Goal: Information Seeking & Learning: Learn about a topic

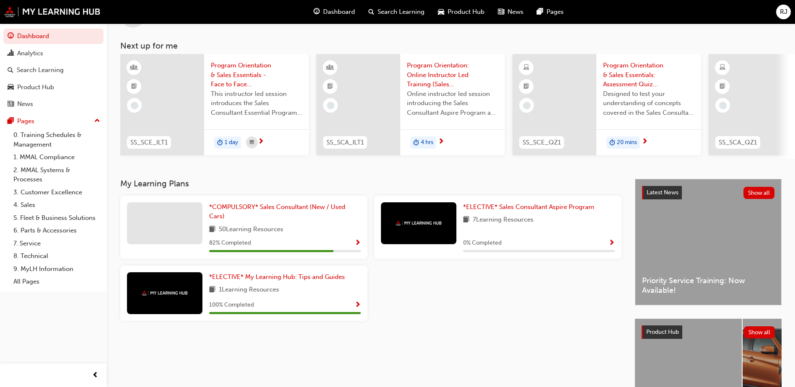
scroll to position [114, 0]
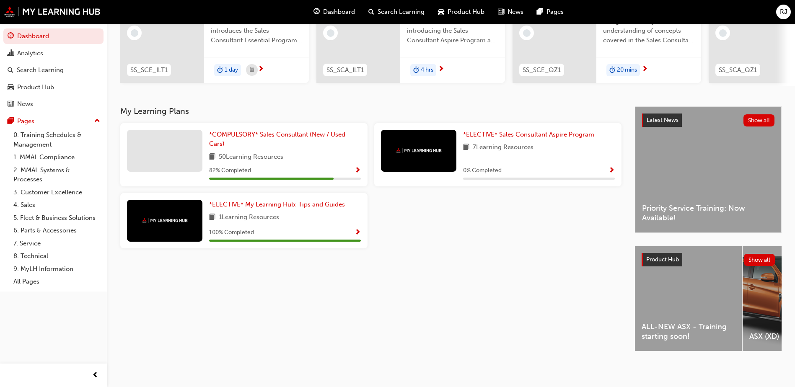
click at [670, 299] on div "ALL-NEW ASX - Training starting soon!" at bounding box center [688, 298] width 107 height 105
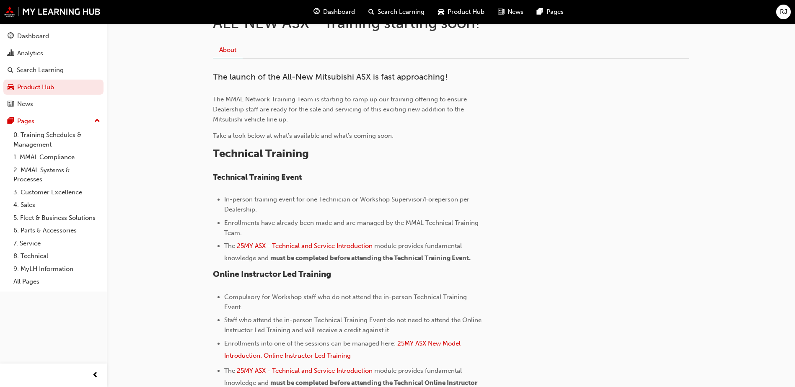
scroll to position [121, 0]
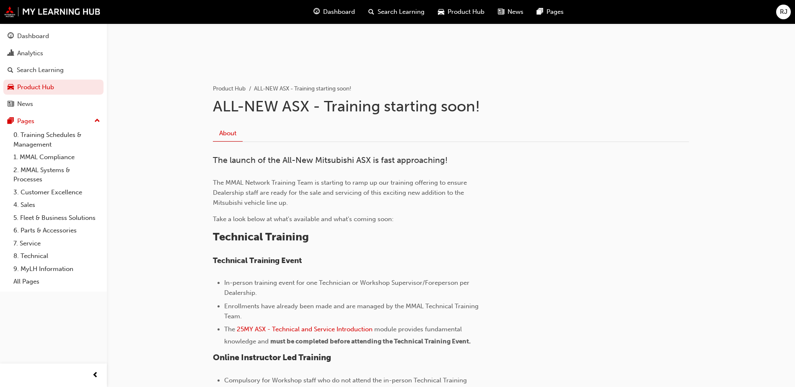
drag, startPoint x: 529, startPoint y: 256, endPoint x: 533, endPoint y: 179, distance: 77.6
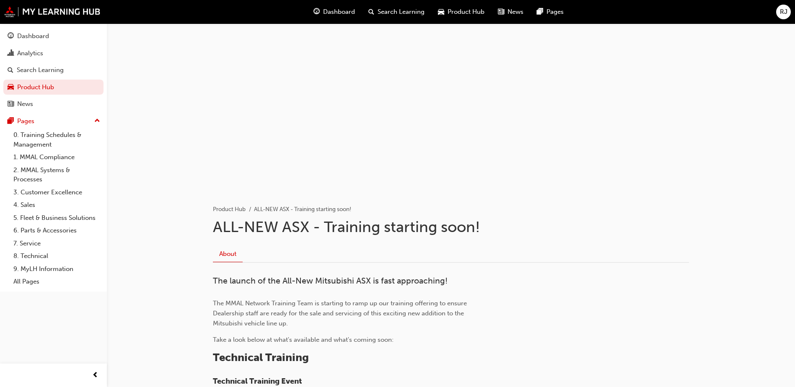
click at [319, 5] on div "Dashboard" at bounding box center [334, 11] width 55 height 17
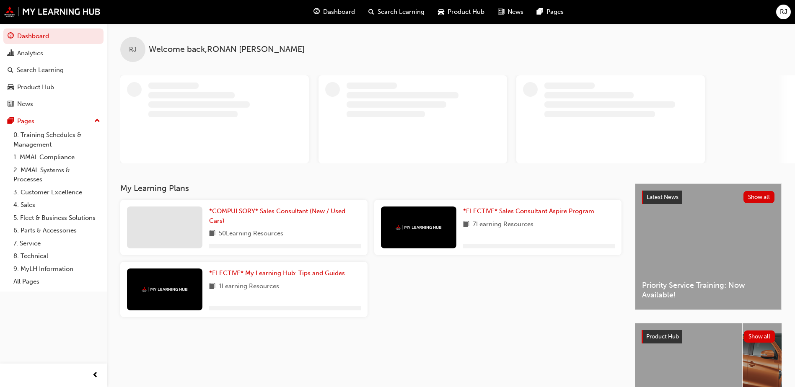
click at [472, 20] on div "Product Hub" at bounding box center [461, 11] width 60 height 17
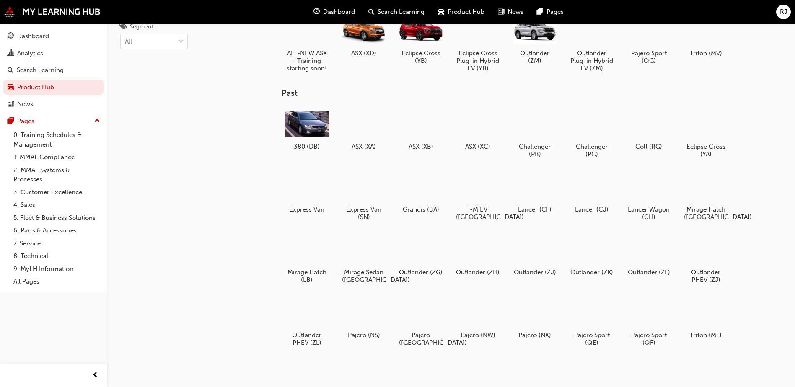
scroll to position [84, 0]
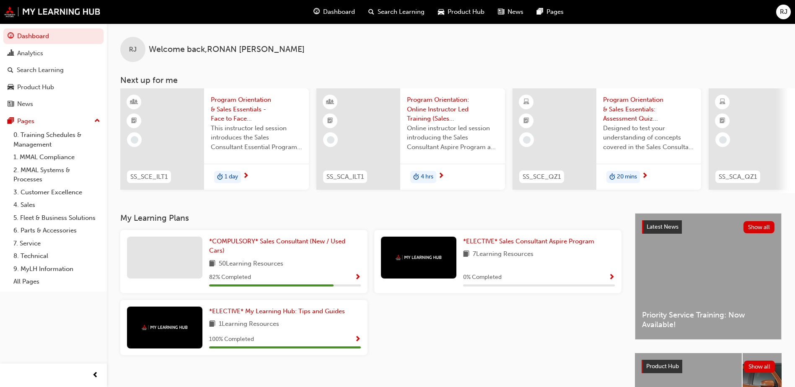
click at [462, 15] on span "Product Hub" at bounding box center [466, 12] width 37 height 10
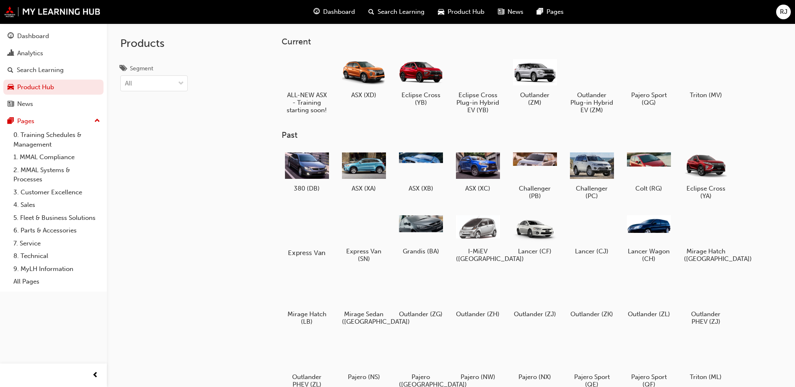
scroll to position [100, 0]
